Goal: Task Accomplishment & Management: Manage account settings

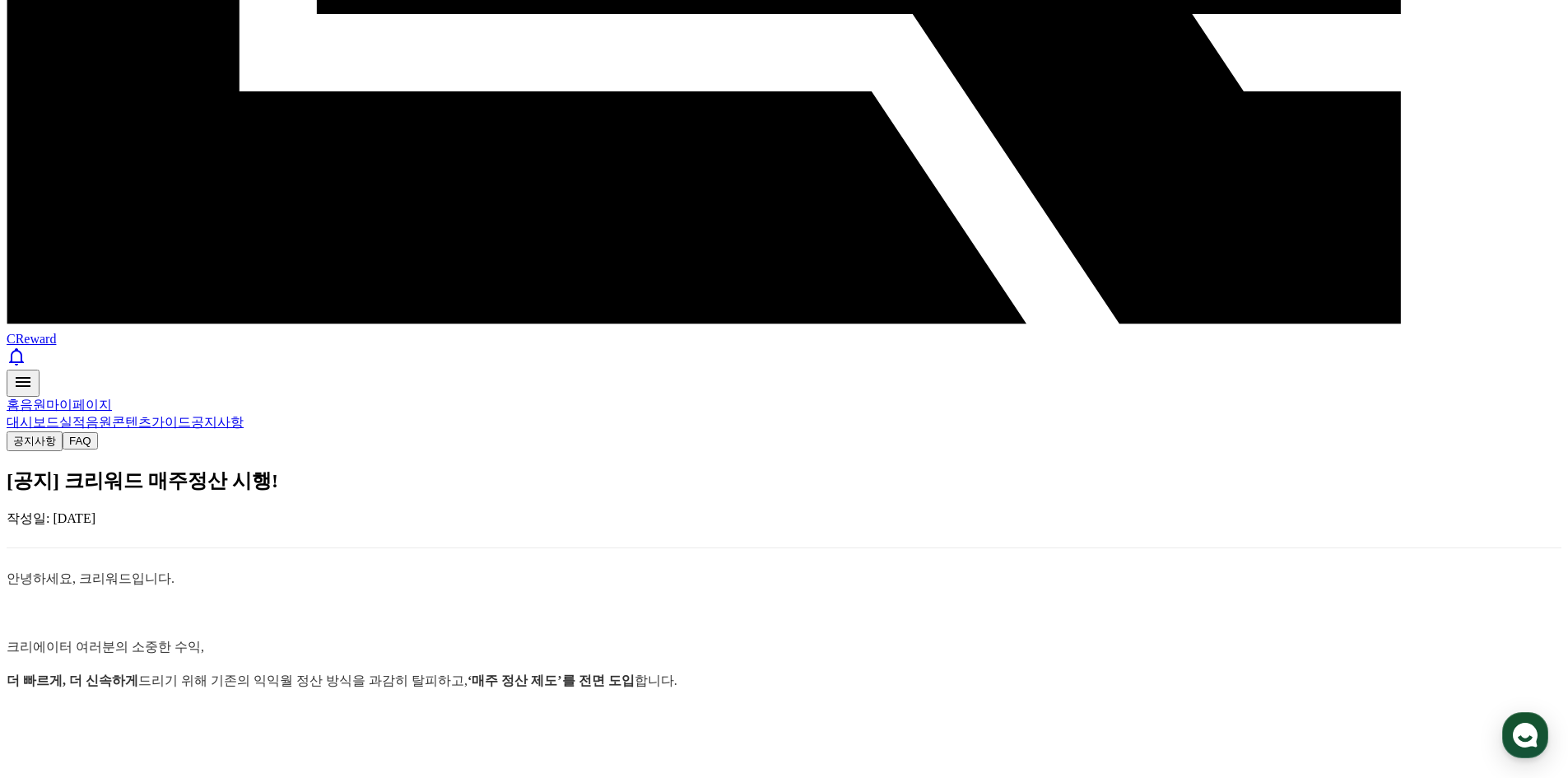
scroll to position [1371, 0]
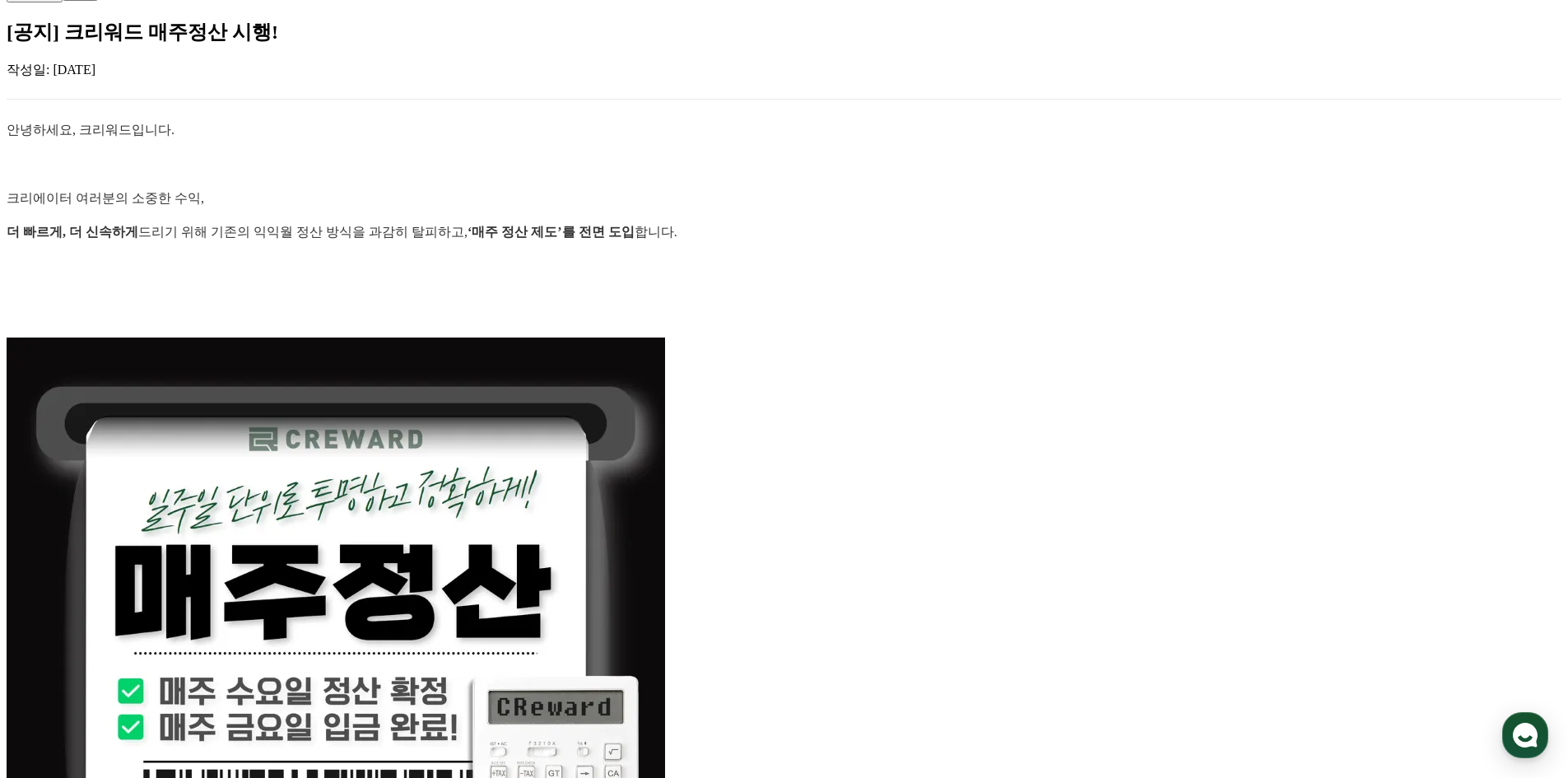
drag, startPoint x: 1184, startPoint y: 269, endPoint x: 1175, endPoint y: 489, distance: 220.2
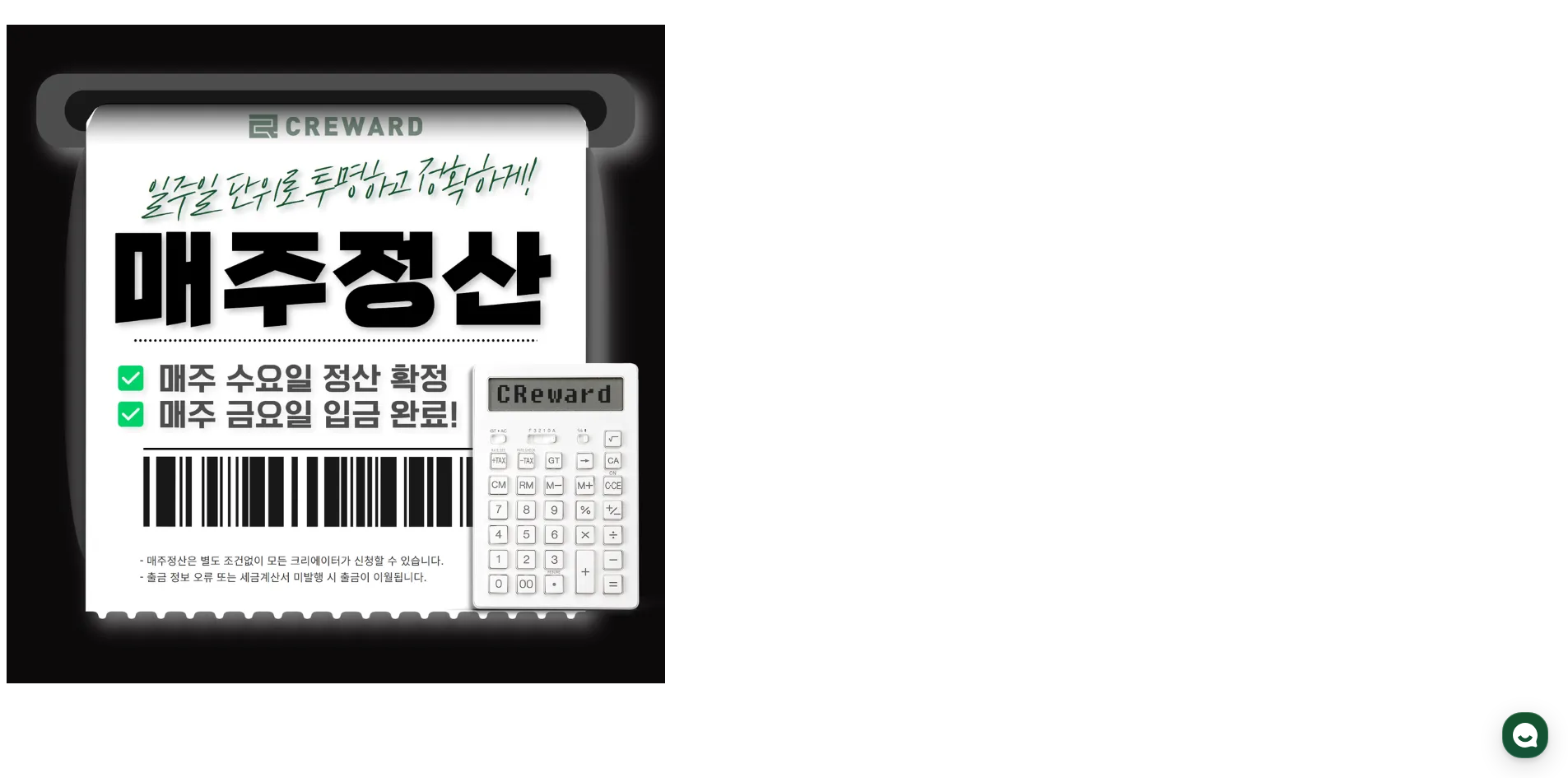
drag, startPoint x: 1021, startPoint y: 474, endPoint x: 1021, endPoint y: 595, distance: 121.0
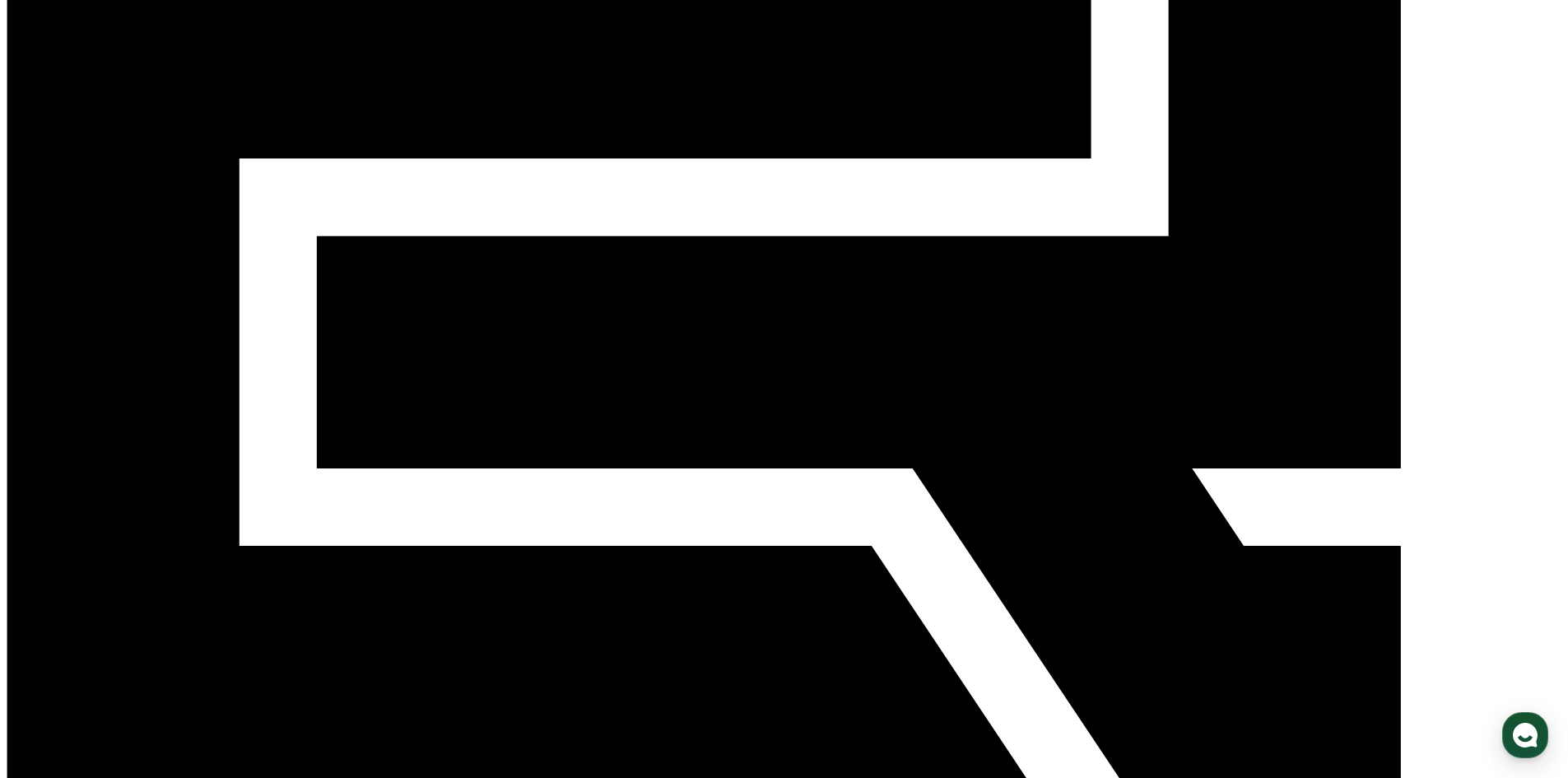
drag, startPoint x: 1018, startPoint y: 555, endPoint x: 990, endPoint y: 411, distance: 146.7
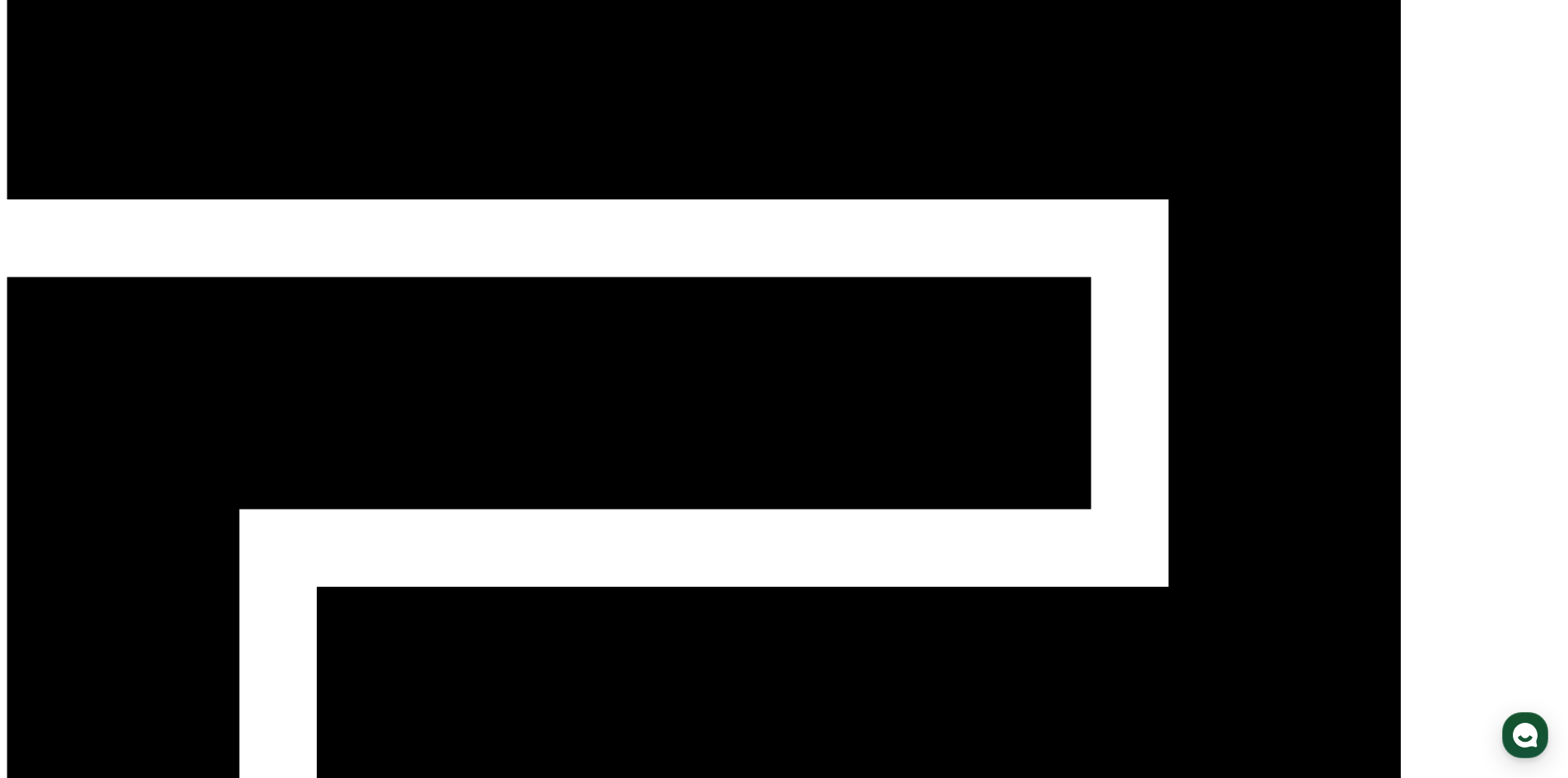
scroll to position [0, 0]
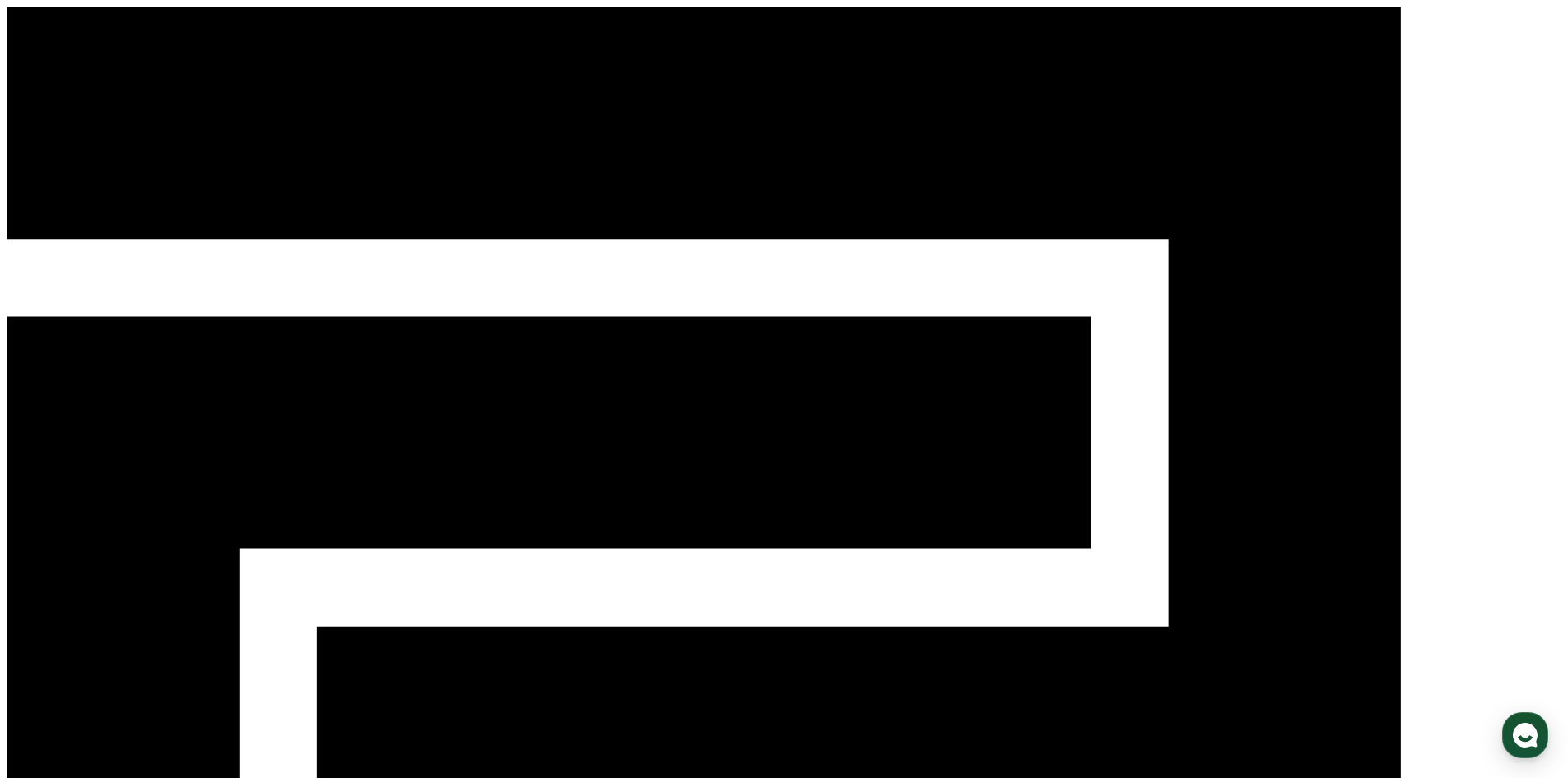
drag, startPoint x: 726, startPoint y: 374, endPoint x: 727, endPoint y: 357, distance: 17.0
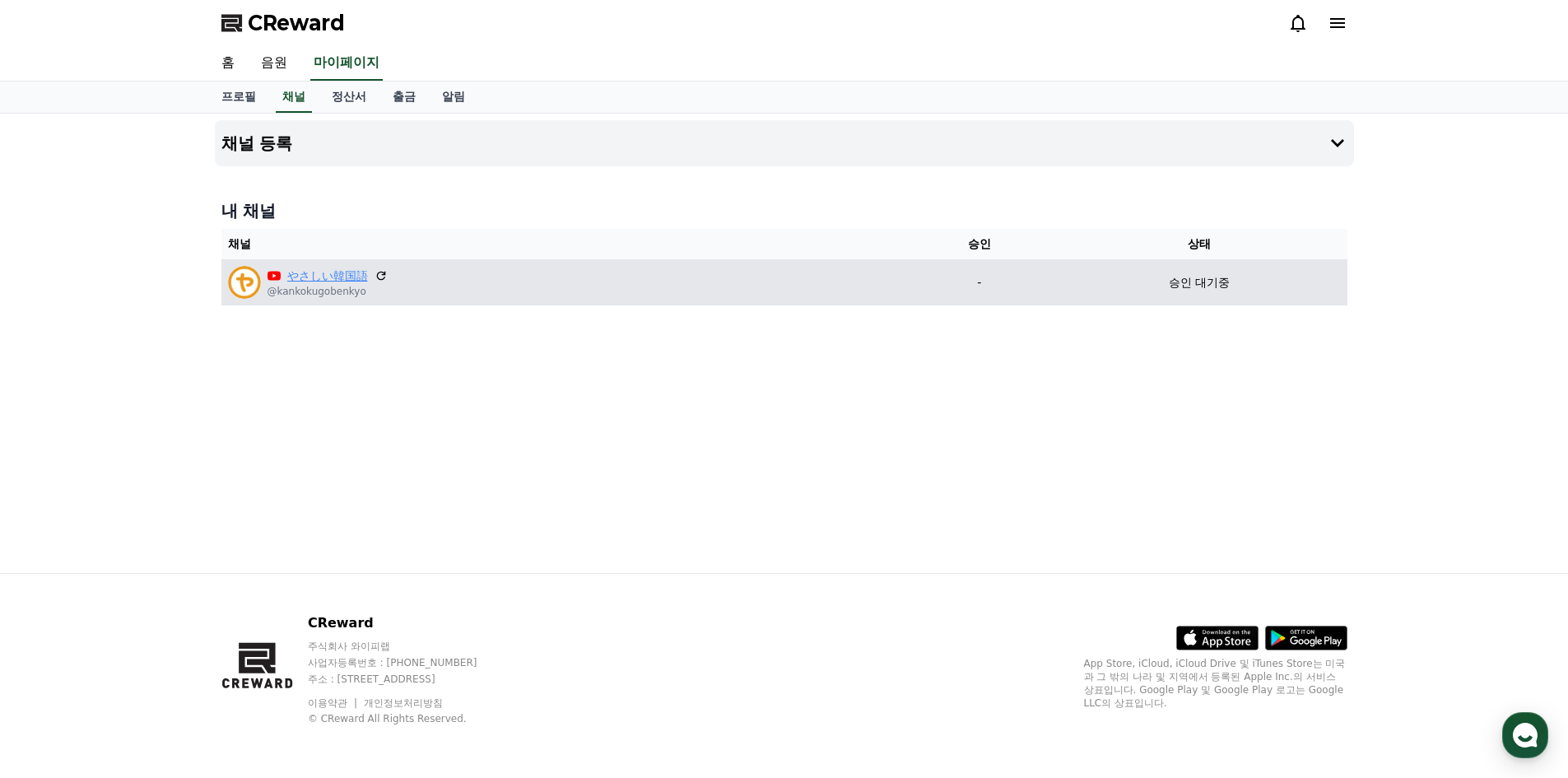
click at [326, 275] on link "やさしい韓国語" at bounding box center [328, 276] width 81 height 17
